Goal: Find specific page/section: Find specific page/section

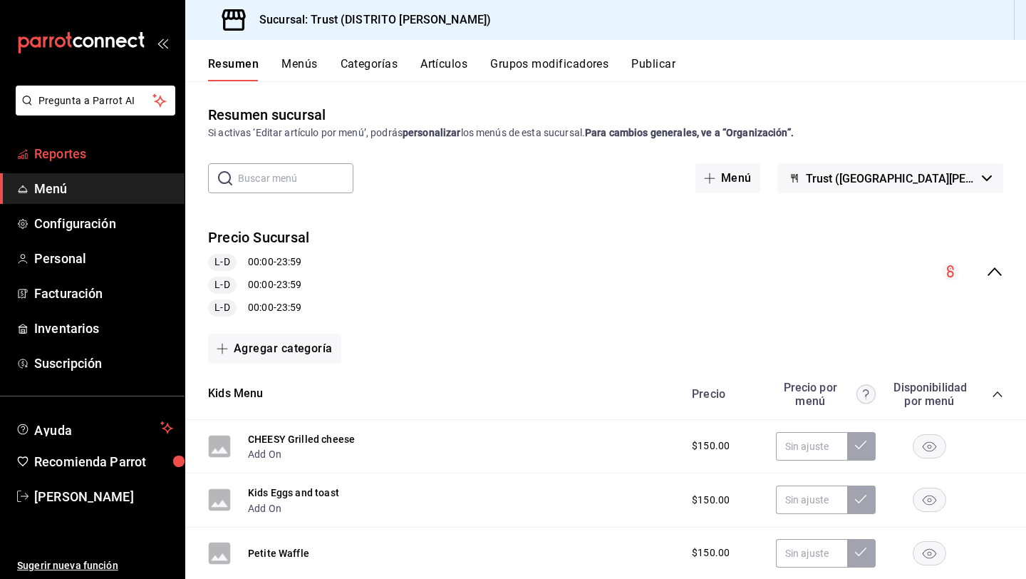
click at [104, 167] on link "Reportes" at bounding box center [92, 153] width 185 height 31
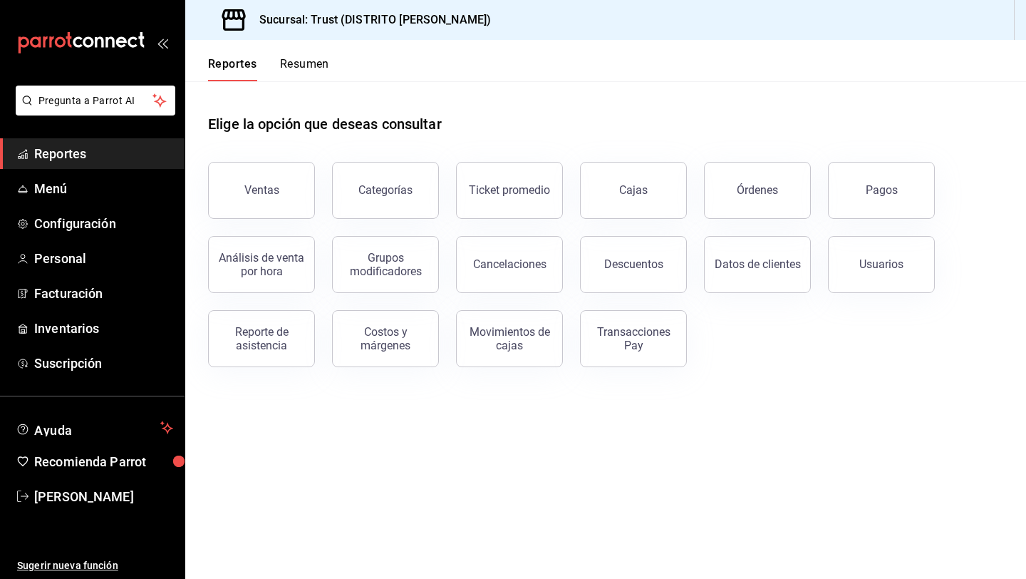
click at [314, 70] on button "Resumen" at bounding box center [304, 69] width 49 height 24
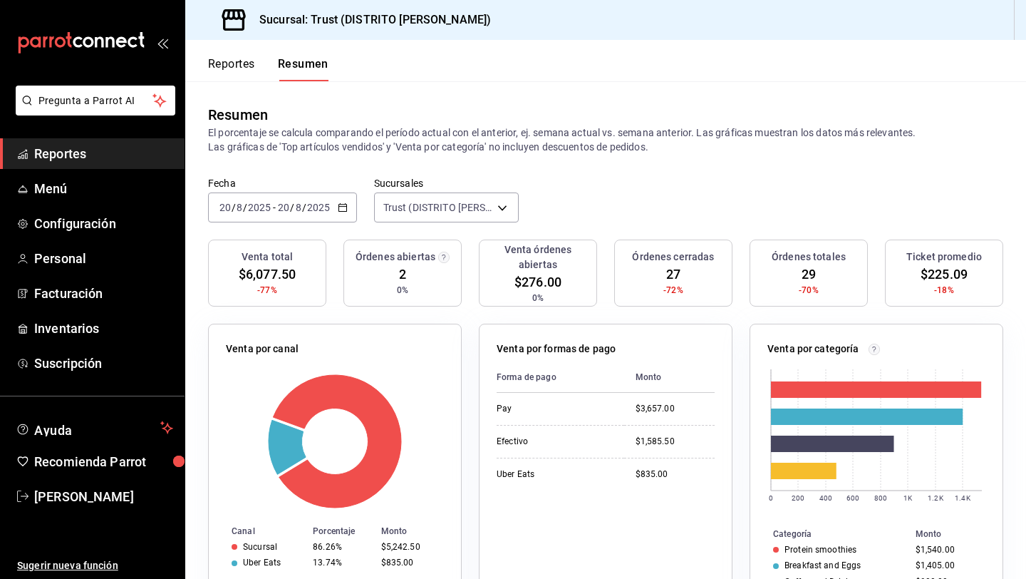
click at [240, 68] on button "Reportes" at bounding box center [231, 69] width 47 height 24
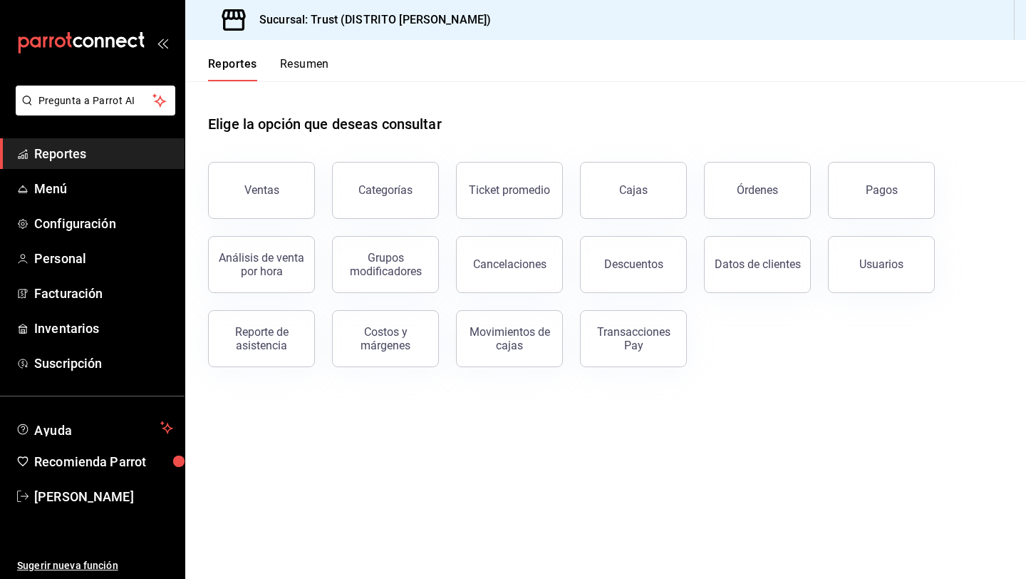
click at [70, 160] on span "Reportes" at bounding box center [103, 153] width 139 height 19
click at [304, 73] on button "Resumen" at bounding box center [304, 69] width 49 height 24
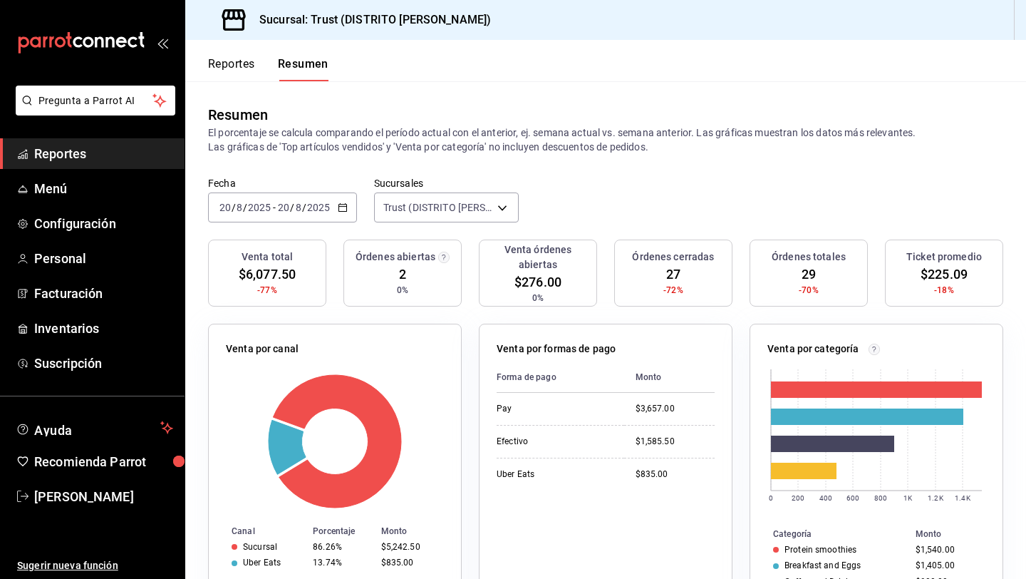
click at [232, 66] on button "Reportes" at bounding box center [231, 69] width 47 height 24
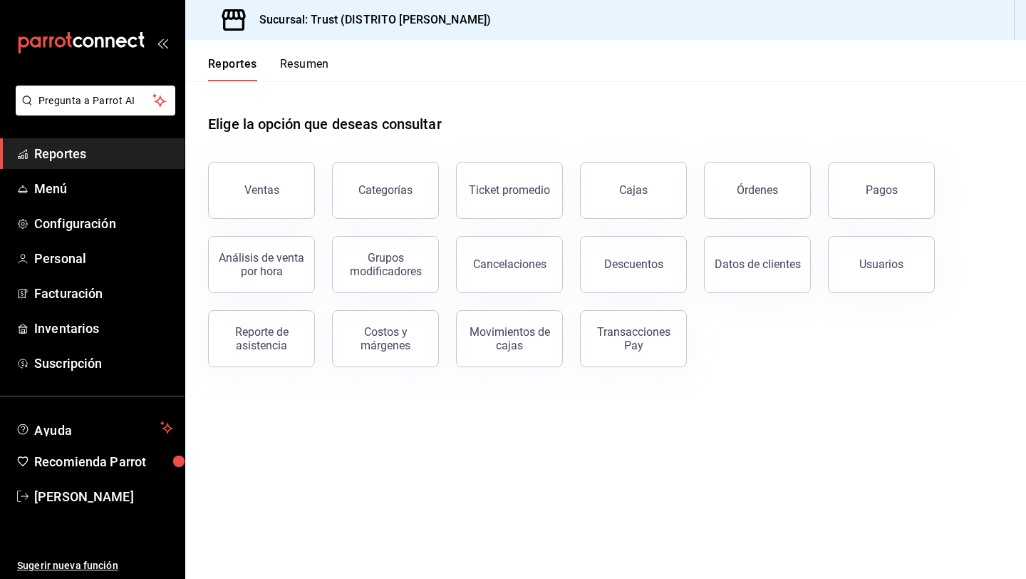
click at [297, 70] on button "Resumen" at bounding box center [304, 69] width 49 height 24
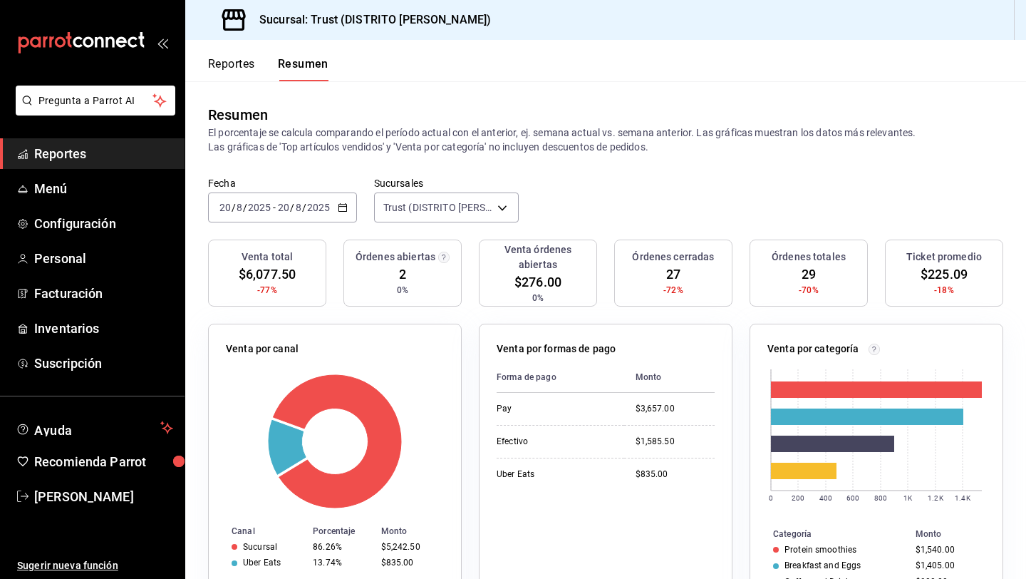
click at [249, 66] on button "Reportes" at bounding box center [231, 69] width 47 height 24
